Goal: Task Accomplishment & Management: Manage account settings

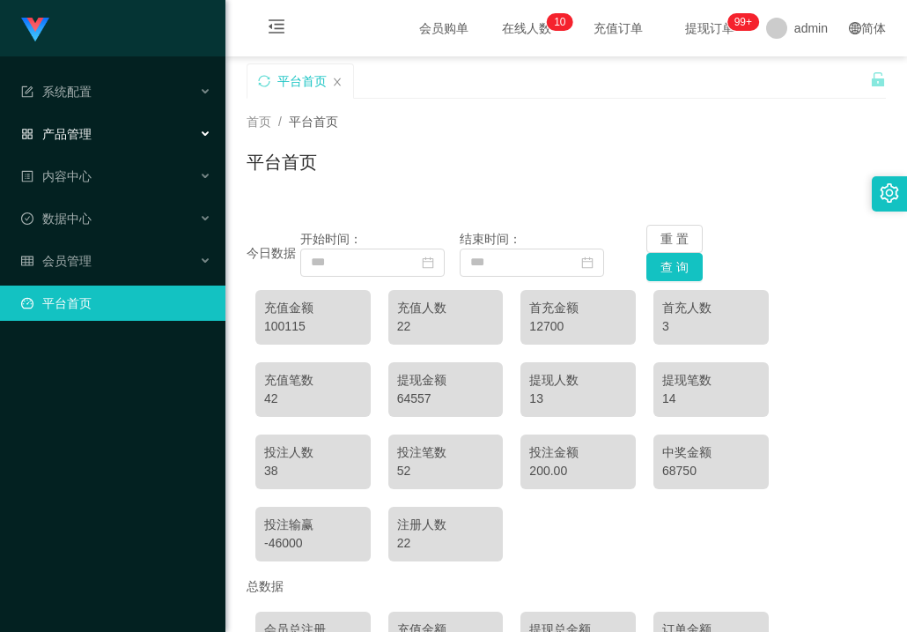
click at [62, 135] on span "产品管理" at bounding box center [56, 134] width 70 height 14
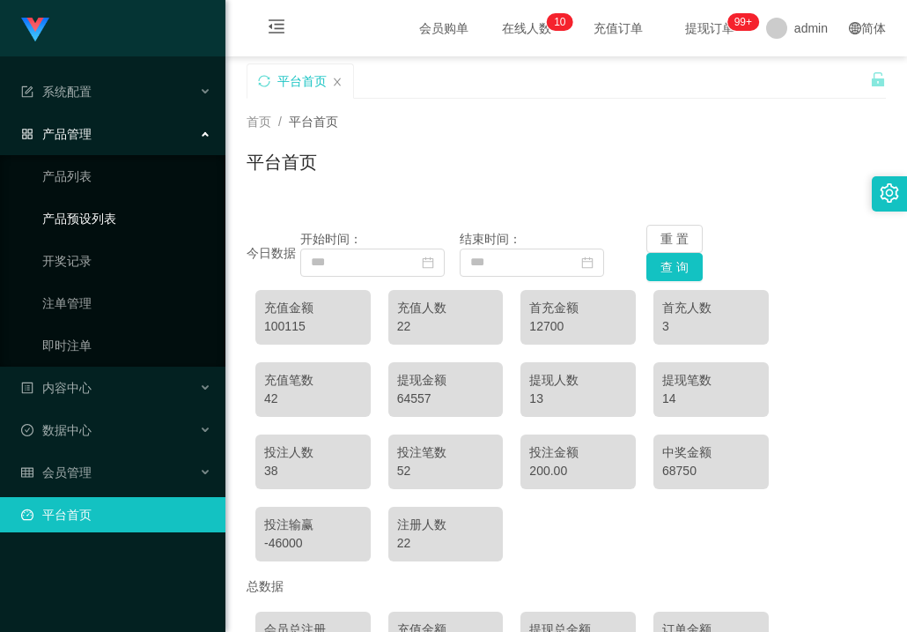
drag, startPoint x: 94, startPoint y: 218, endPoint x: 107, endPoint y: 221, distance: 12.8
click at [94, 218] on link "产品预设列表" at bounding box center [126, 218] width 169 height 35
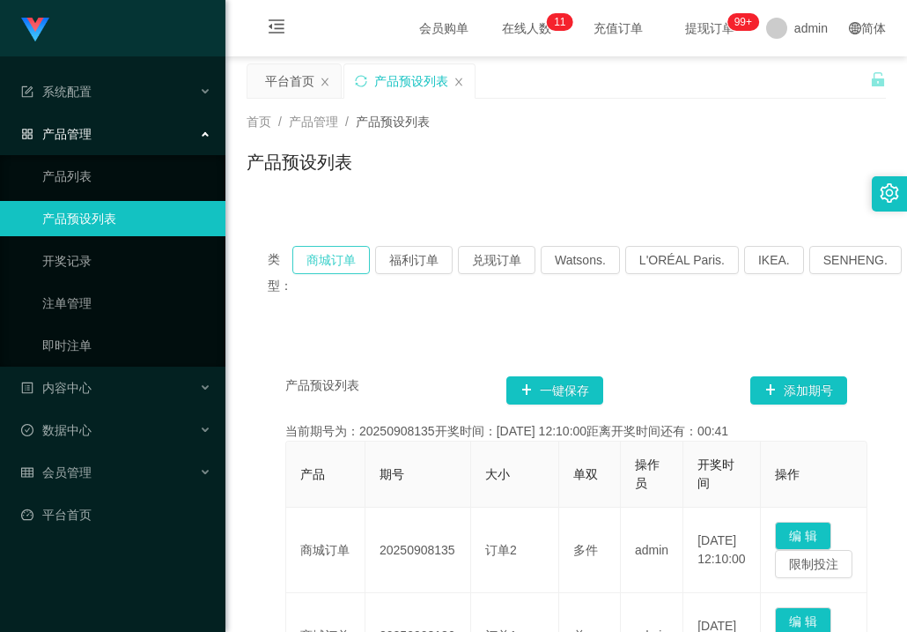
click at [325, 254] on button "商城订单" at bounding box center [331, 260] width 78 height 28
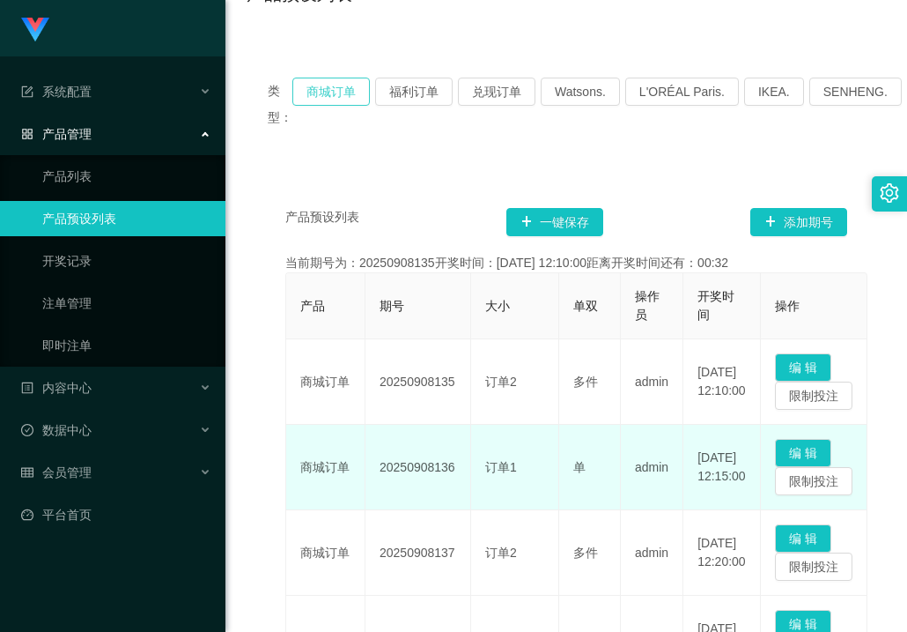
scroll to position [176, 0]
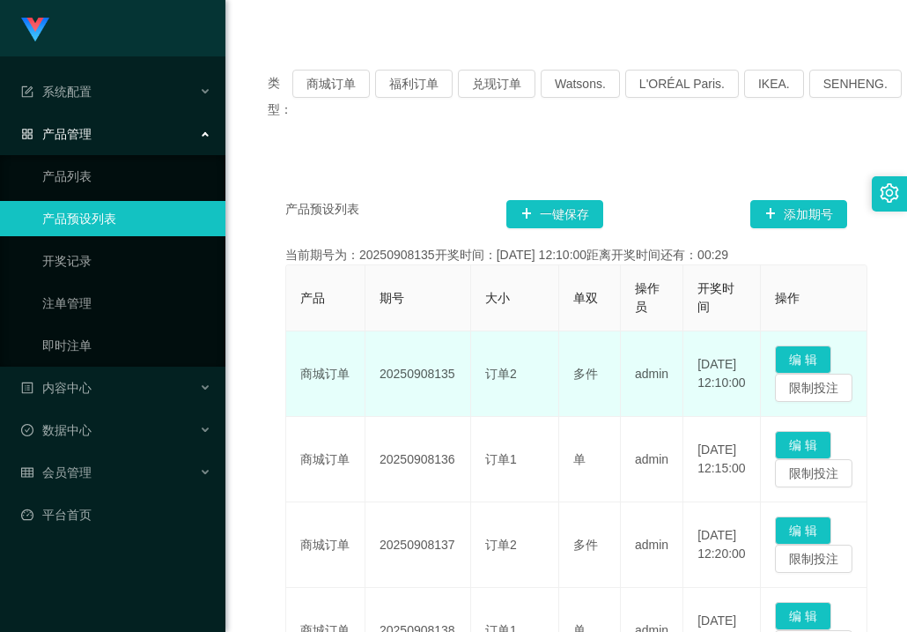
drag, startPoint x: 381, startPoint y: 376, endPoint x: 457, endPoint y: 378, distance: 75.8
click at [457, 378] on td "20250908135" at bounding box center [419, 373] width 106 height 85
copy td "20250908135"
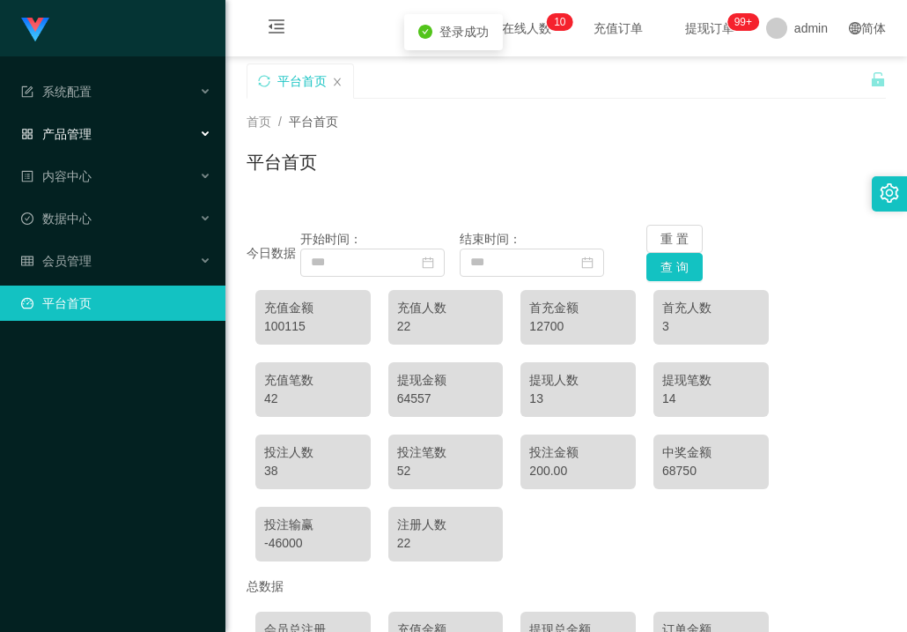
click at [72, 132] on span "产品管理" at bounding box center [56, 134] width 70 height 14
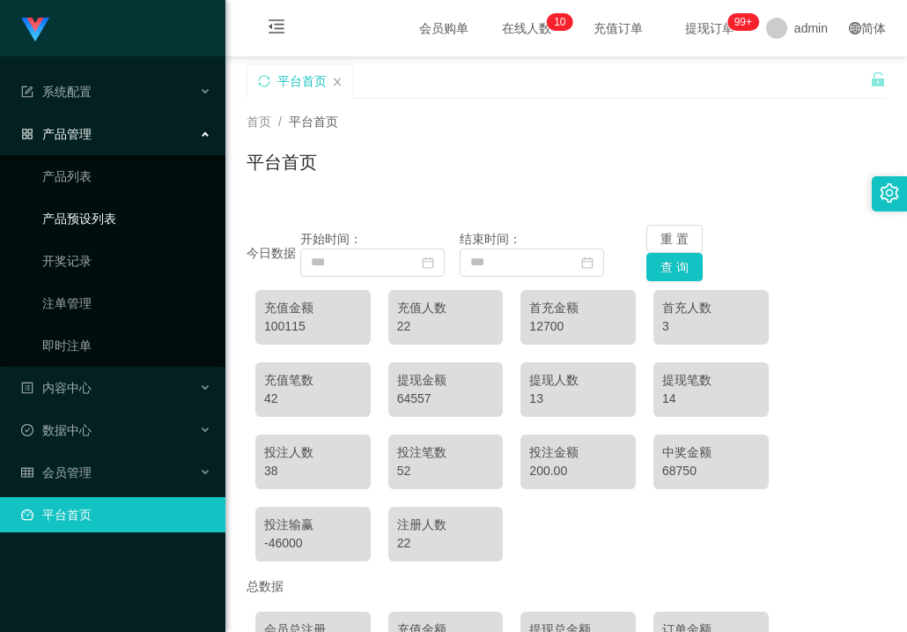
click at [93, 213] on link "产品预设列表" at bounding box center [126, 218] width 169 height 35
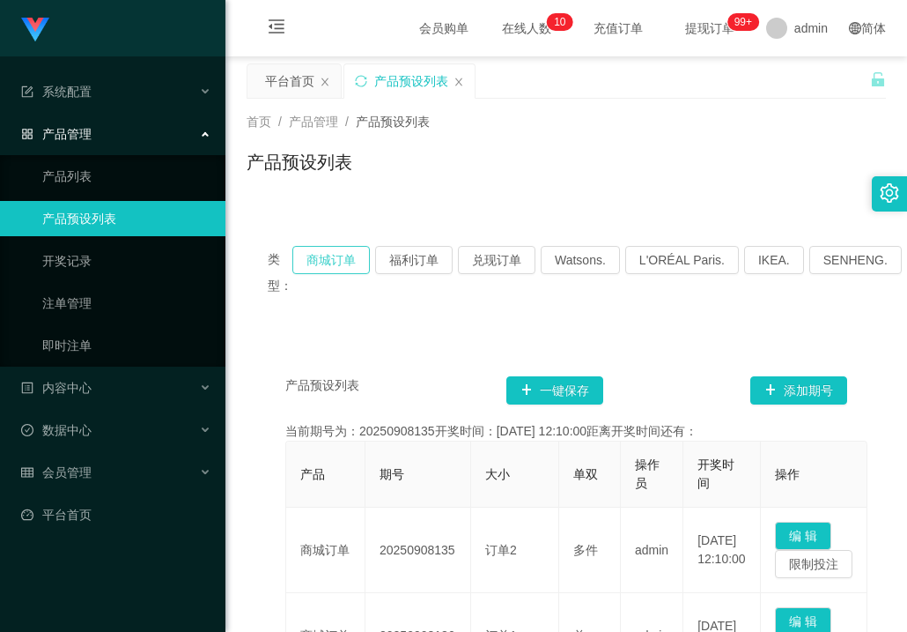
click at [322, 256] on button "商城订单" at bounding box center [331, 260] width 78 height 28
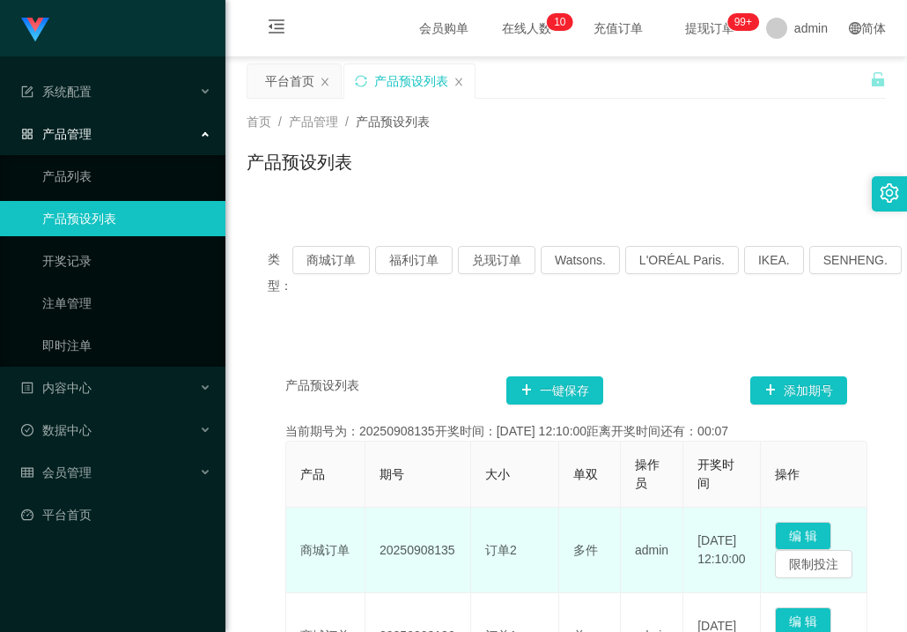
drag, startPoint x: 380, startPoint y: 547, endPoint x: 463, endPoint y: 547, distance: 83.7
click at [463, 547] on td "20250908135" at bounding box center [419, 549] width 106 height 85
copy td "20250908135"
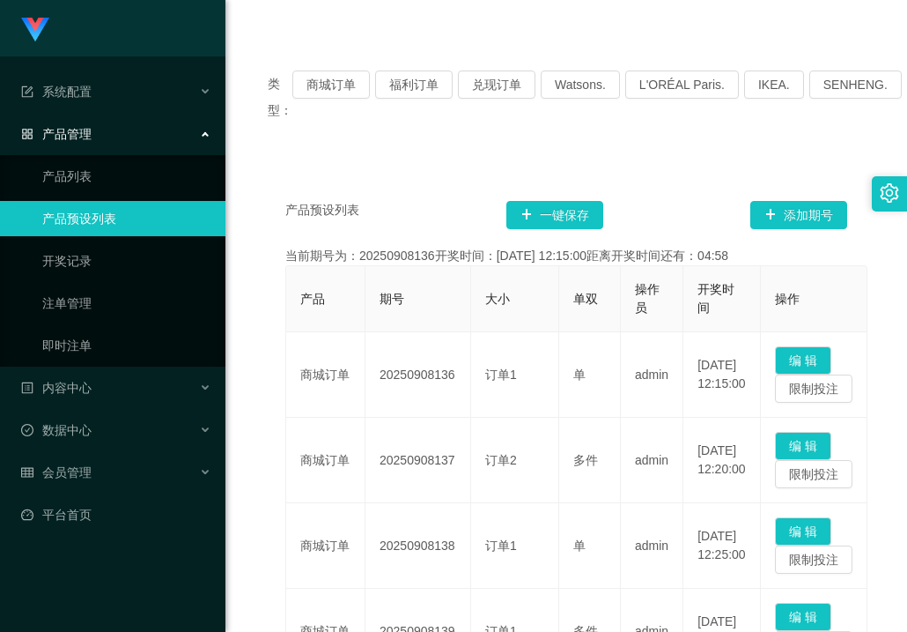
scroll to position [176, 0]
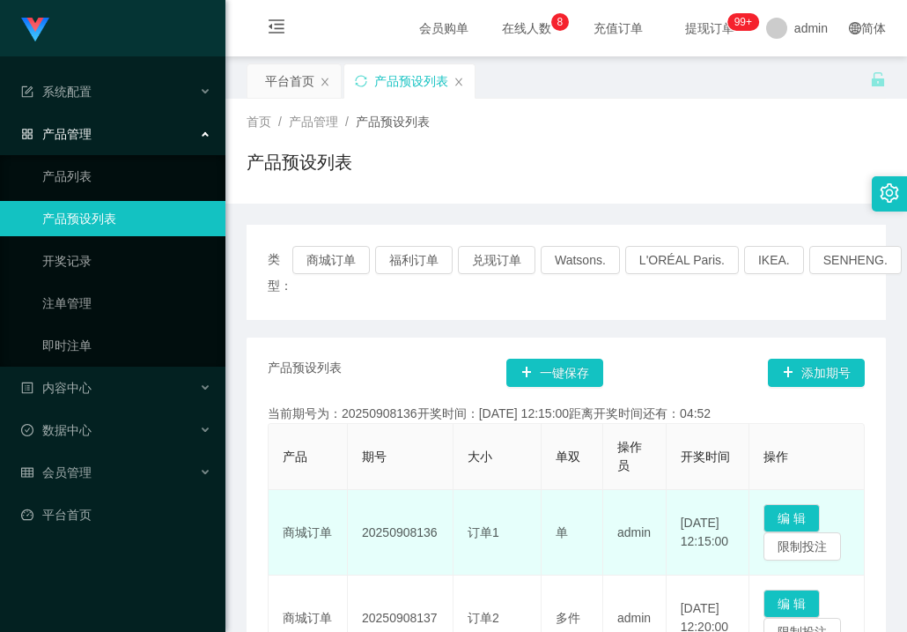
scroll to position [352, 0]
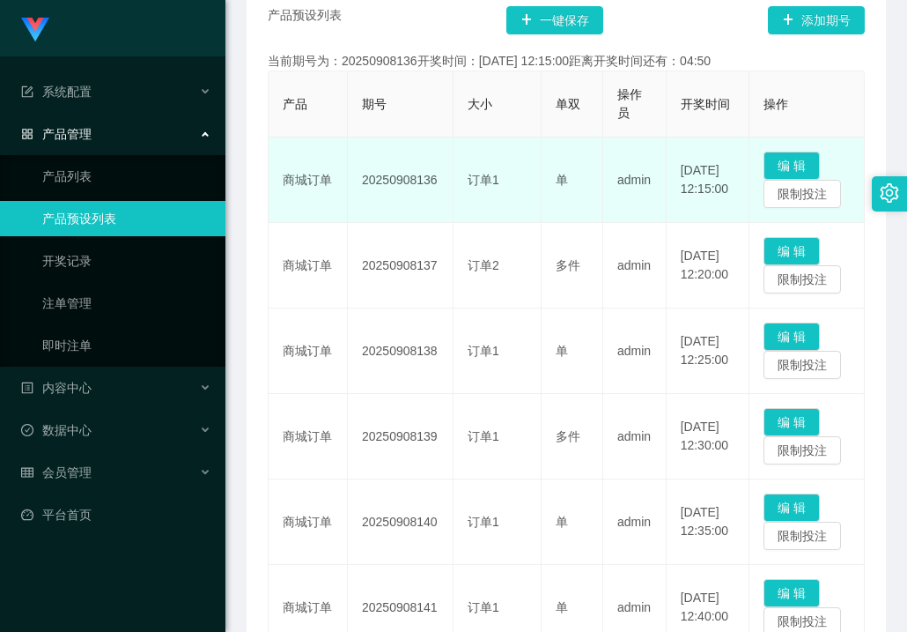
drag, startPoint x: 363, startPoint y: 182, endPoint x: 435, endPoint y: 184, distance: 72.3
click at [435, 184] on td "20250908136" at bounding box center [401, 179] width 106 height 85
copy td "20250908136"
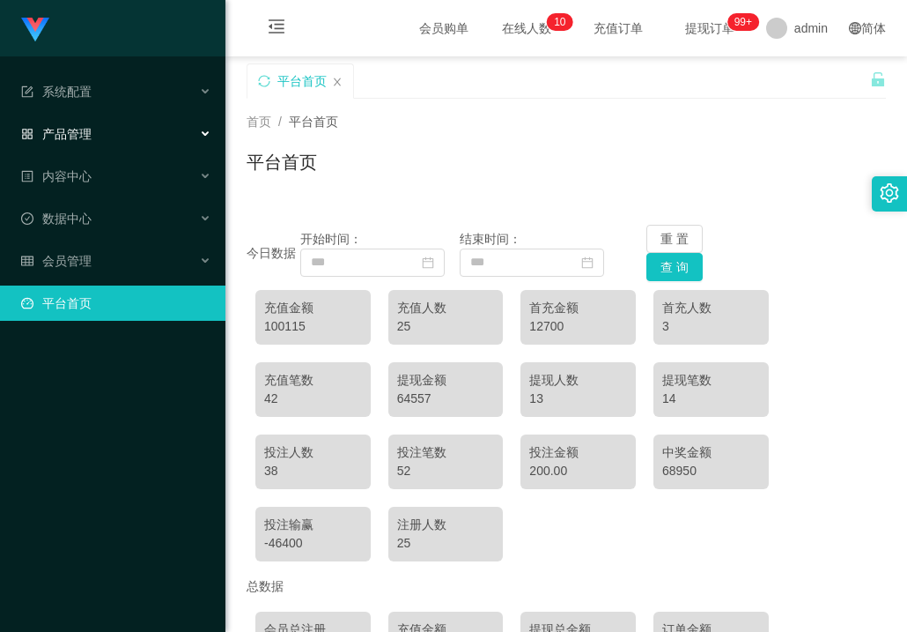
click at [85, 134] on span "产品管理" at bounding box center [56, 134] width 70 height 14
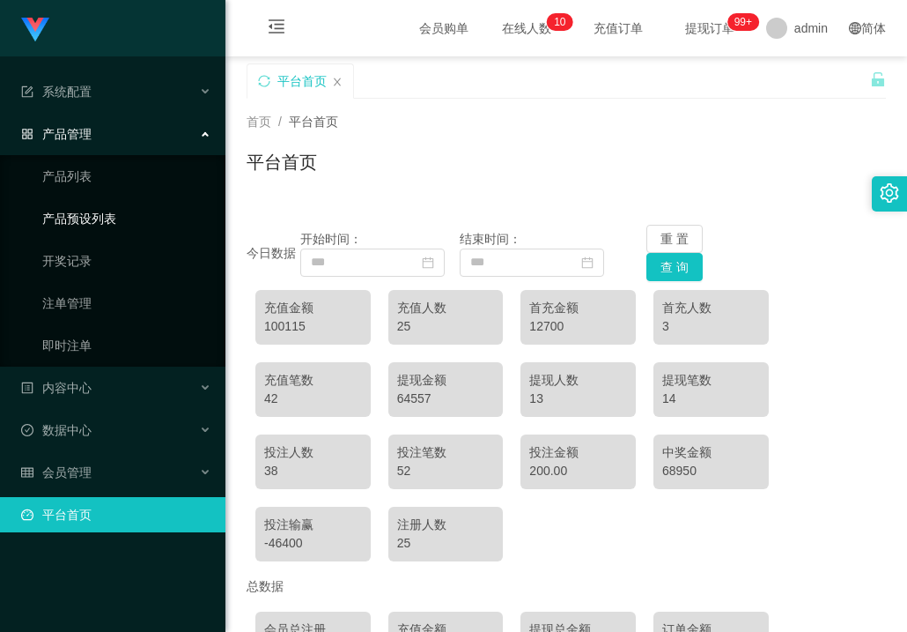
click at [94, 219] on link "产品预设列表" at bounding box center [126, 218] width 169 height 35
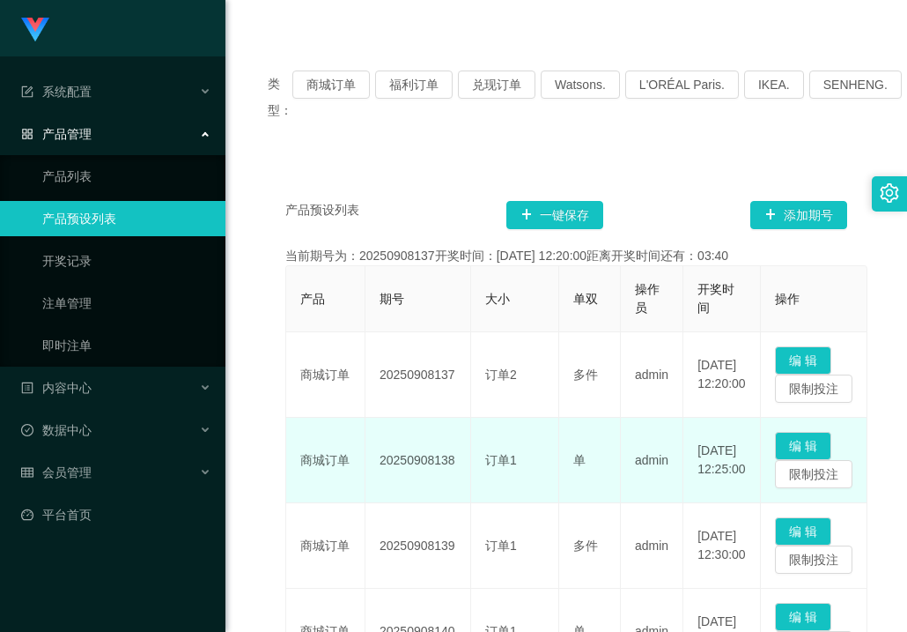
scroll to position [176, 0]
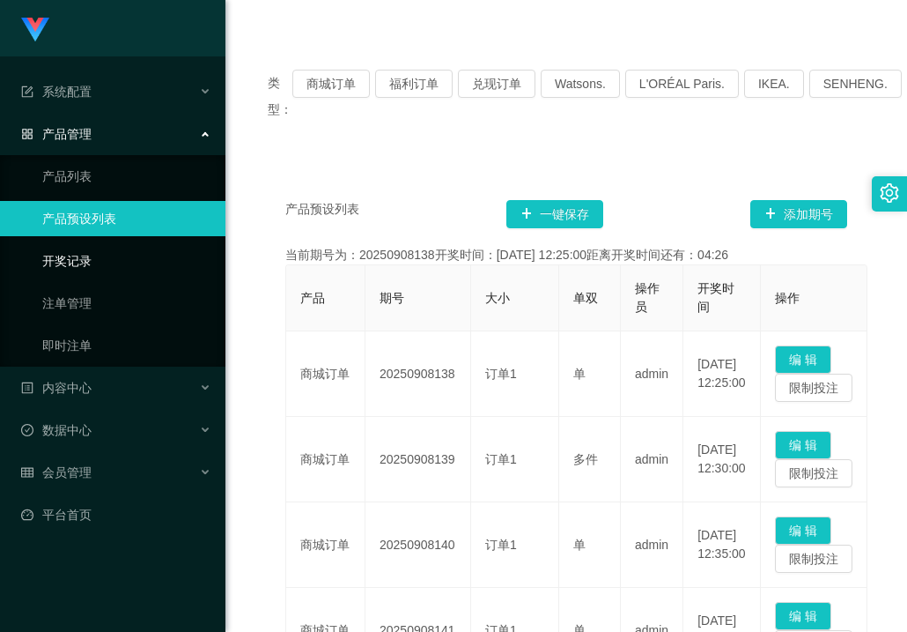
click at [189, 272] on link "开奖记录" at bounding box center [126, 260] width 169 height 35
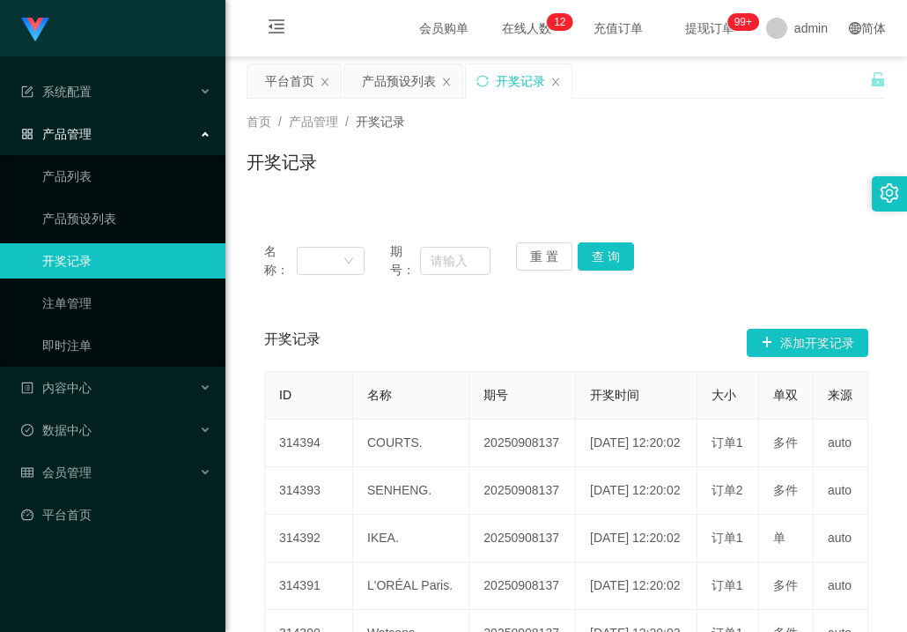
click at [430, 179] on div "开奖记录" at bounding box center [567, 169] width 640 height 41
click at [87, 478] on span "会员管理" at bounding box center [56, 472] width 70 height 14
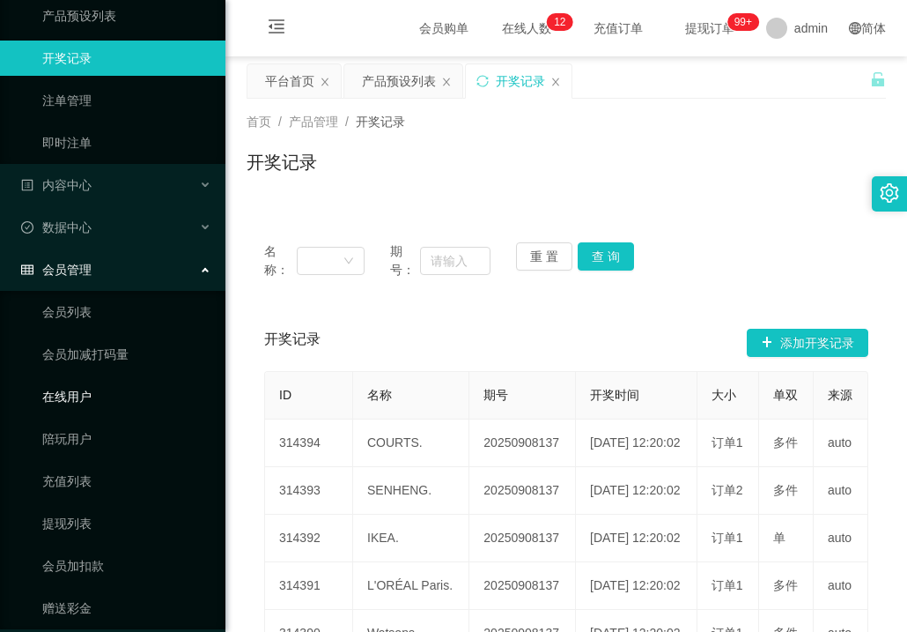
scroll to position [256, 0]
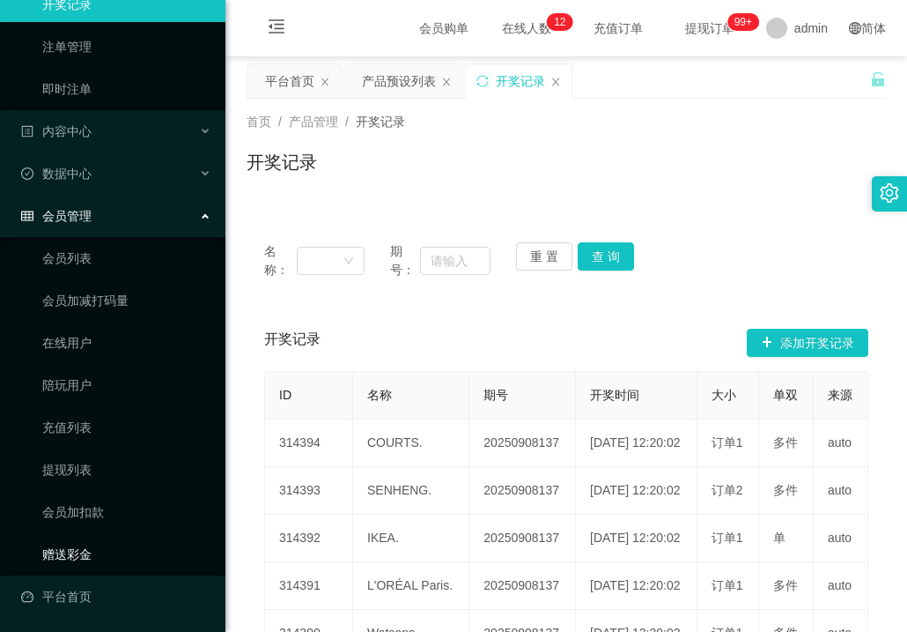
click at [88, 558] on link "赠送彩金" at bounding box center [126, 554] width 169 height 35
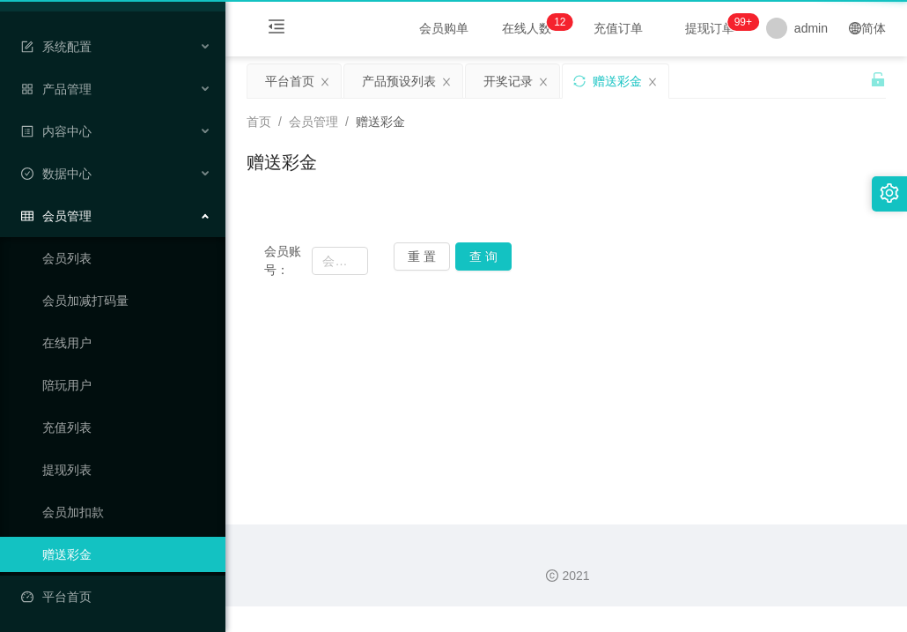
scroll to position [45, 0]
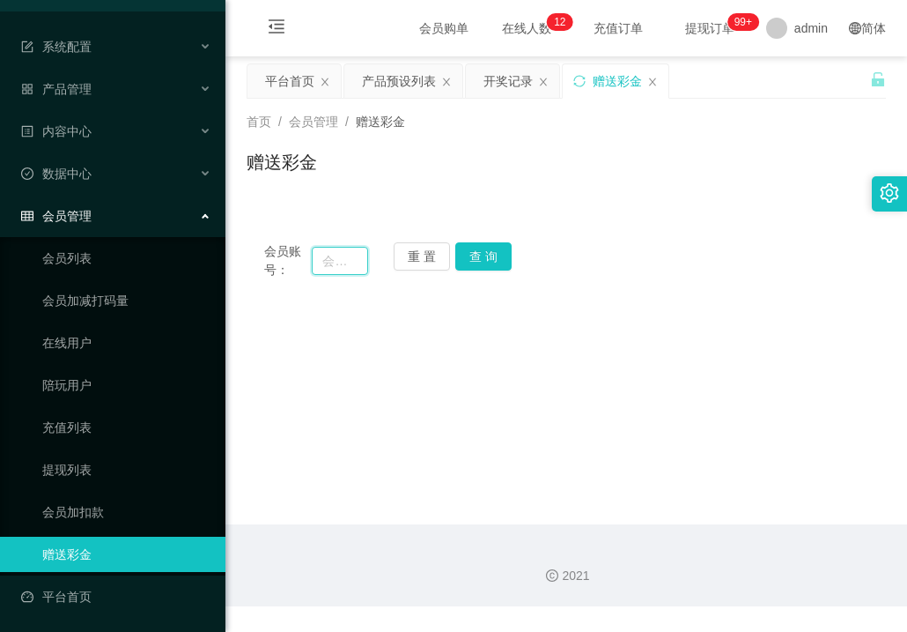
click at [339, 264] on input "text" at bounding box center [340, 261] width 56 height 28
type input "26031960"
click at [479, 255] on button "查 询" at bounding box center [483, 256] width 56 height 28
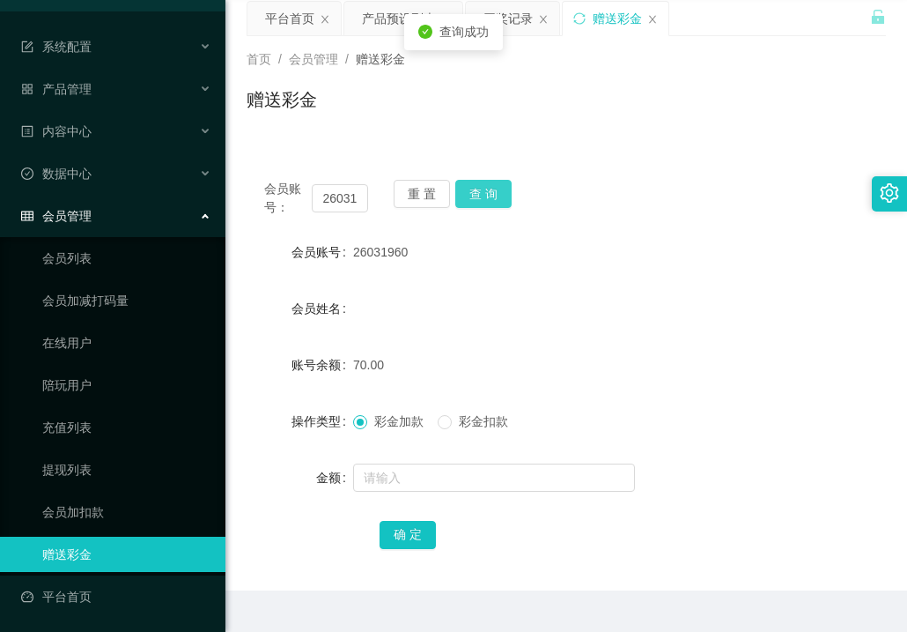
scroll to position [103, 0]
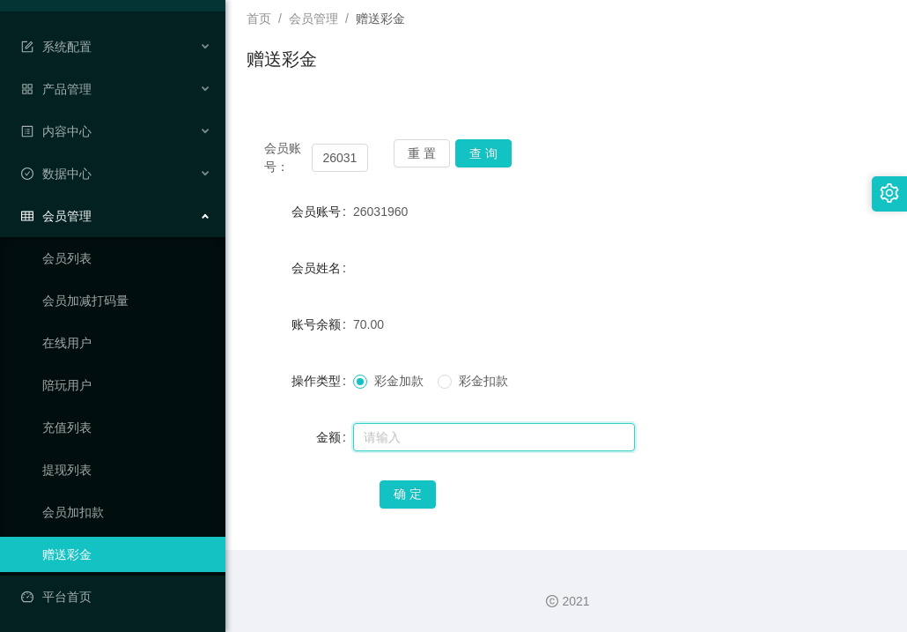
click at [422, 437] on input "text" at bounding box center [494, 437] width 282 height 28
type input "1"
type input "80"
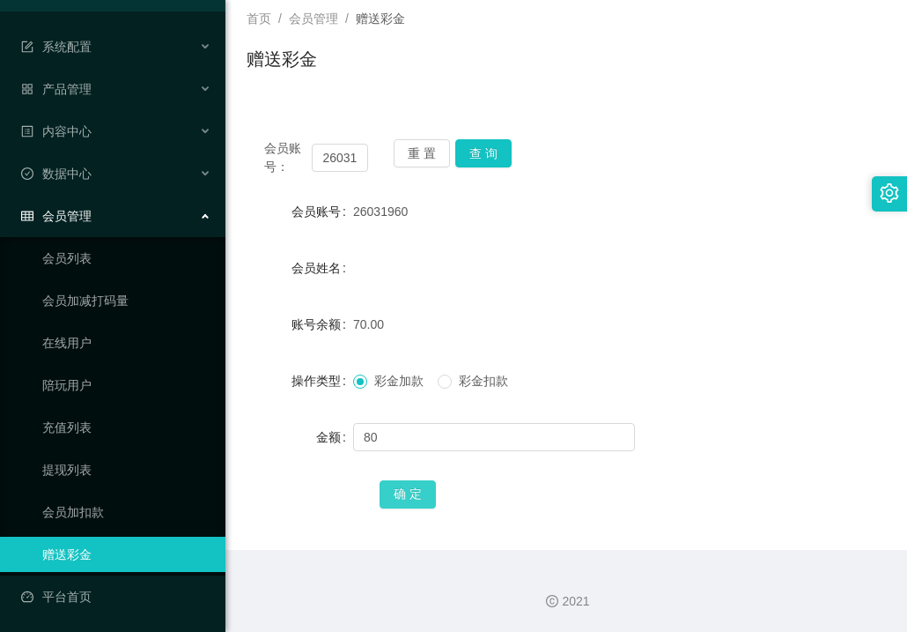
click at [412, 490] on button "确 定" at bounding box center [408, 494] width 56 height 28
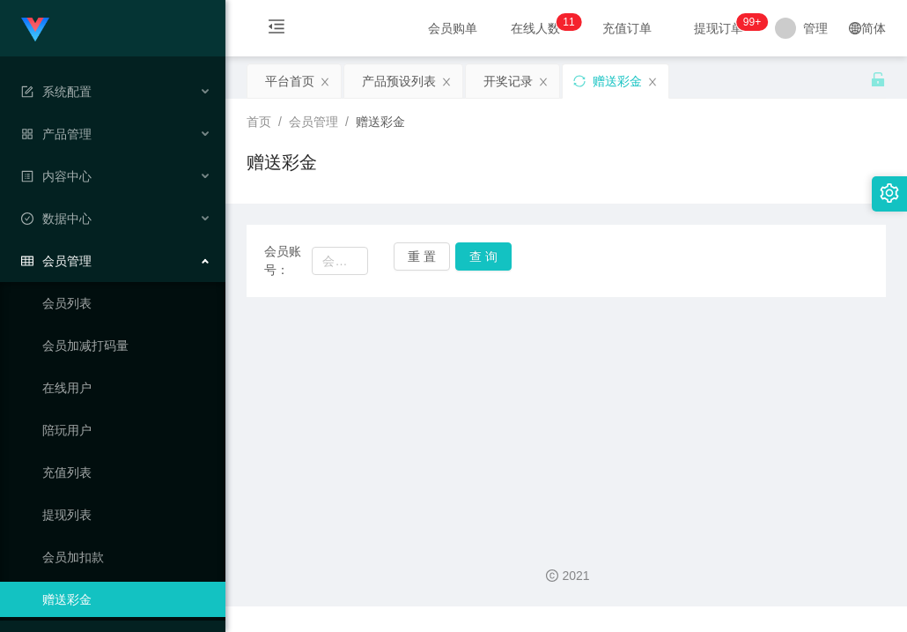
click at [461, 408] on main "关闭左侧 关闭右侧 关闭其它 刷新页面 平台首页 产品预设列表 开奖记录 赠送彩金 首页 / 会员管理 / 赠送彩金 / 赠送彩金 会员账号： 重 置 查 询…" at bounding box center [567, 290] width 682 height 468
click at [324, 41] on div "会员购单 在线人数 0 1 2 3 4 5 6 7 8 9 0 1 2 3 4 5 6 7 8 9 0 1 2 3 4 5 6 7 8 9 0 1 2 3 4…" at bounding box center [567, 28] width 682 height 57
